Goal: Information Seeking & Learning: Find specific fact

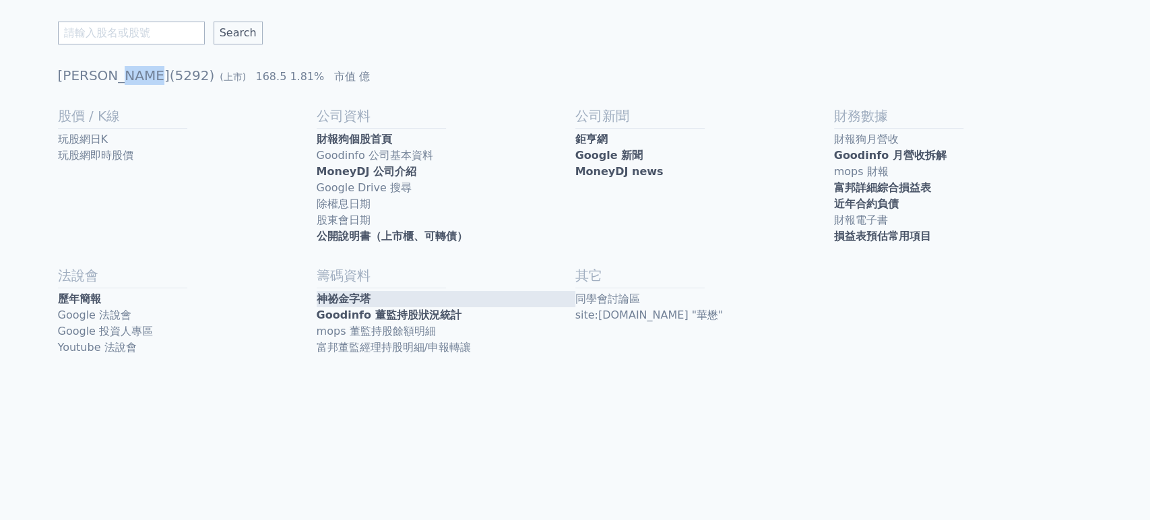
click at [386, 298] on link "神祕金字塔" at bounding box center [446, 299] width 259 height 16
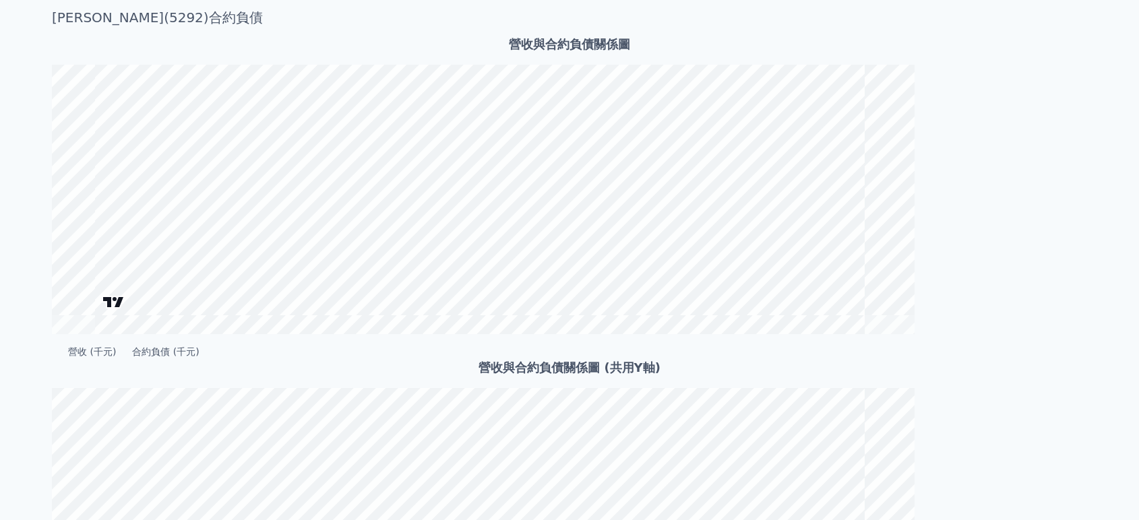
scroll to position [299, 0]
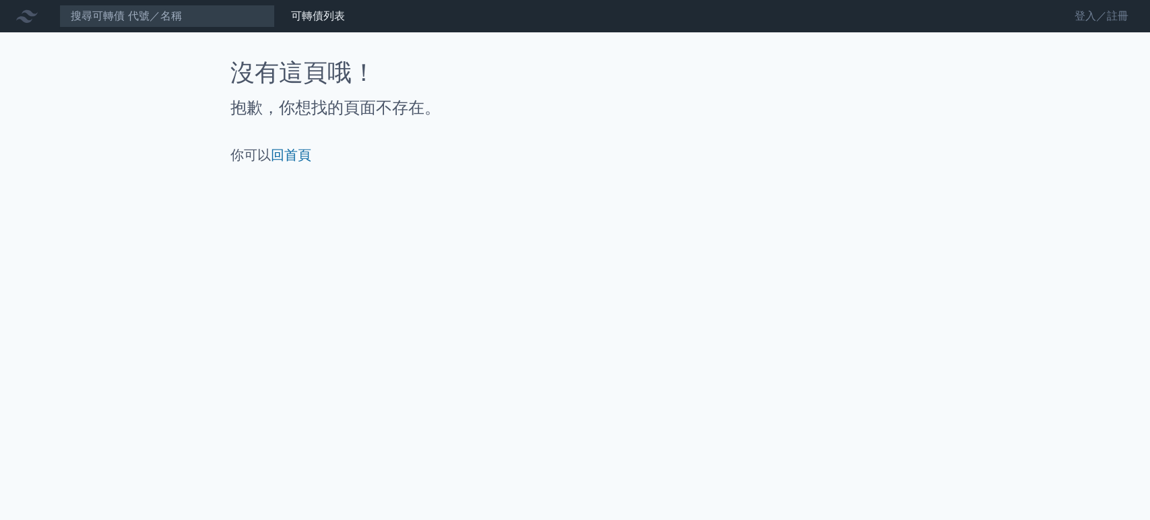
click at [1106, 15] on link "登入／註冊" at bounding box center [1101, 16] width 75 height 22
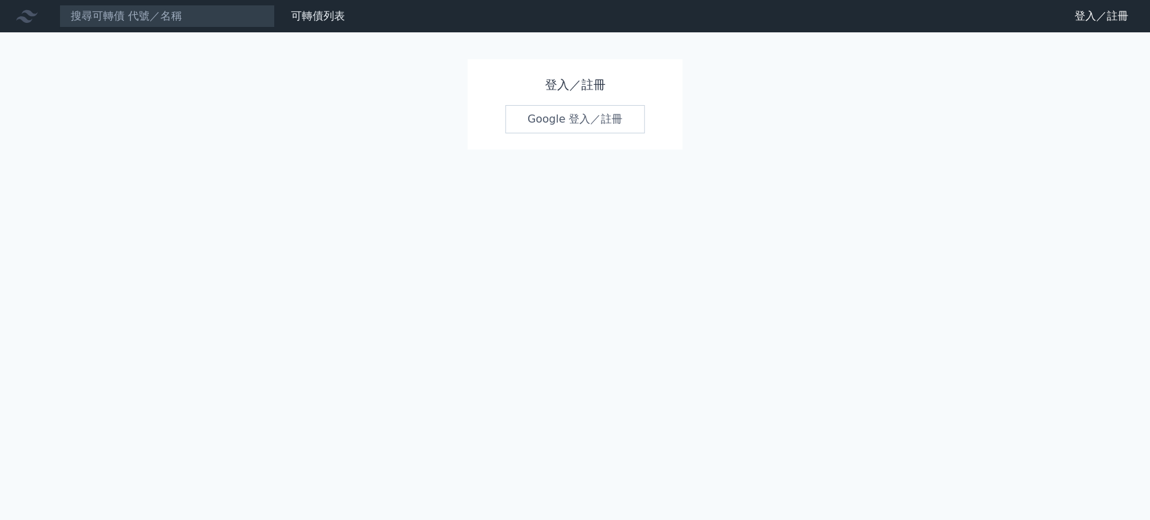
click at [590, 117] on link "Google 登入／註冊" at bounding box center [575, 119] width 140 height 28
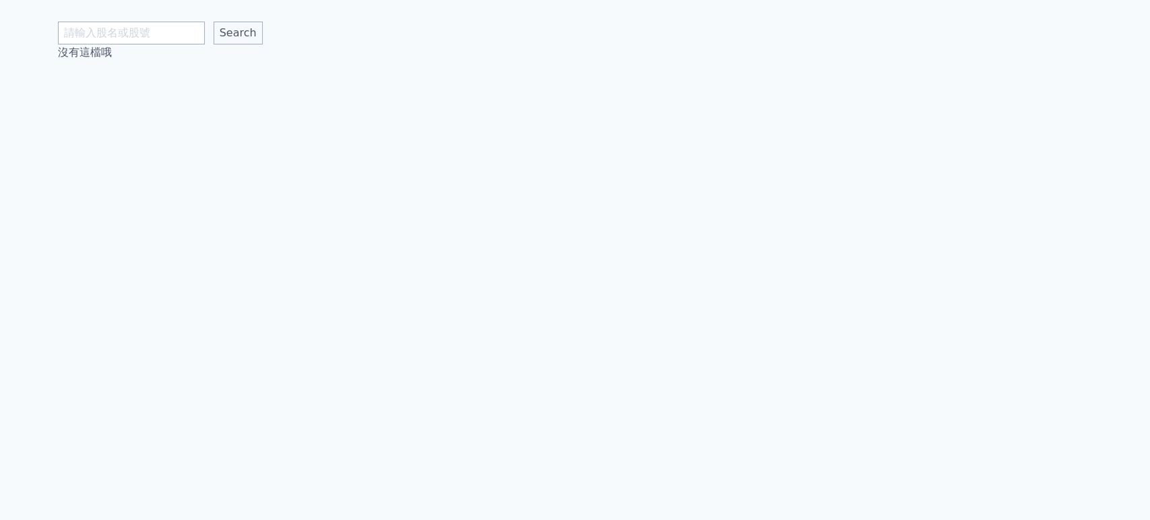
click at [135, 29] on input "text" at bounding box center [131, 33] width 147 height 23
type input "華懋"
click at [214, 32] on input "Search" at bounding box center [238, 33] width 49 height 23
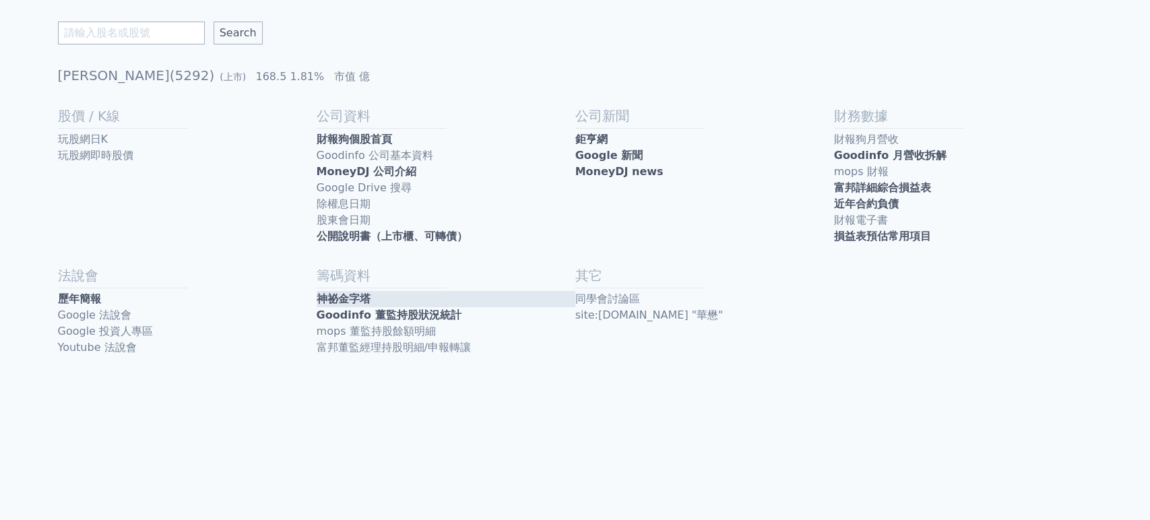
click at [373, 304] on link "神祕金字塔" at bounding box center [446, 299] width 259 height 16
click at [367, 316] on link "Goodinfo 董監持股狀況統計" at bounding box center [446, 315] width 259 height 16
